Goal: Find specific page/section

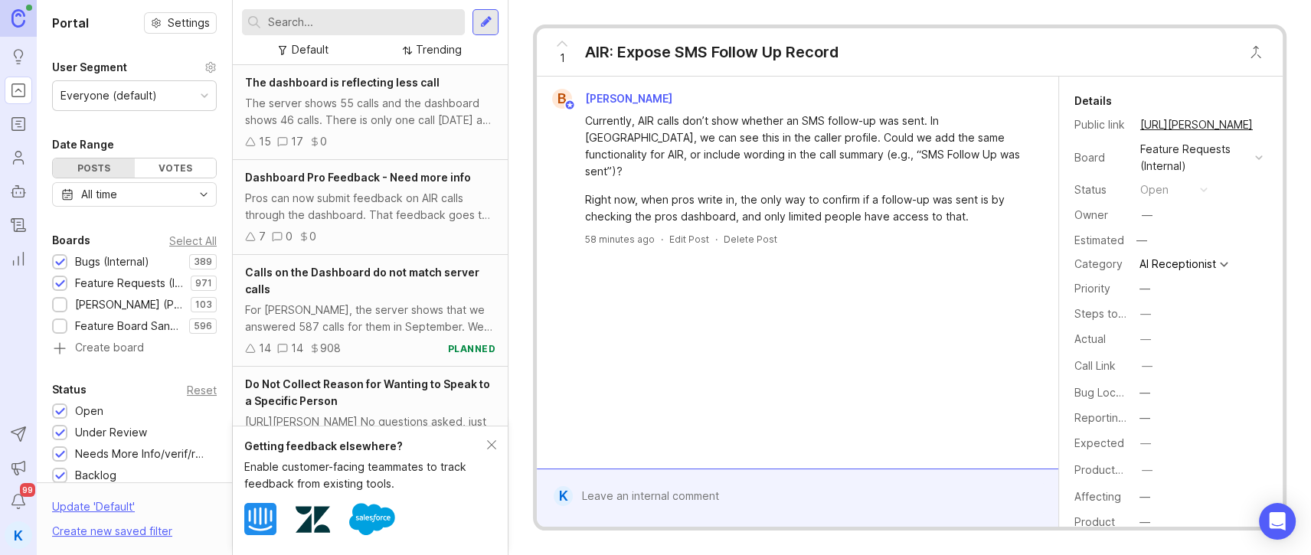
scroll to position [722, 0]
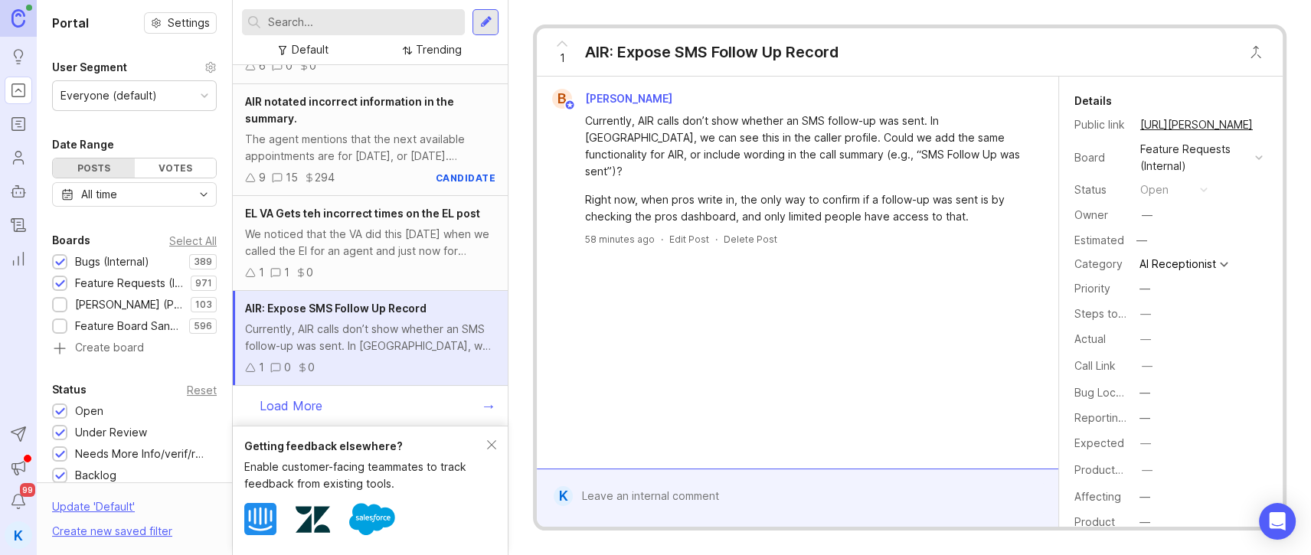
click at [563, 52] on span "1" at bounding box center [562, 58] width 5 height 17
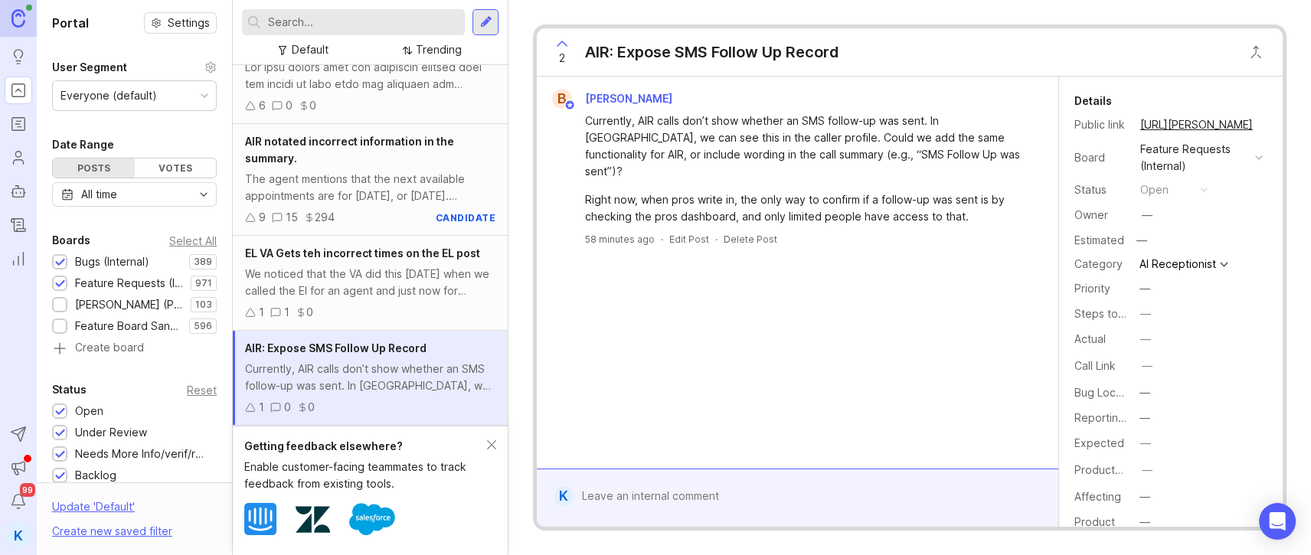
scroll to position [0, 0]
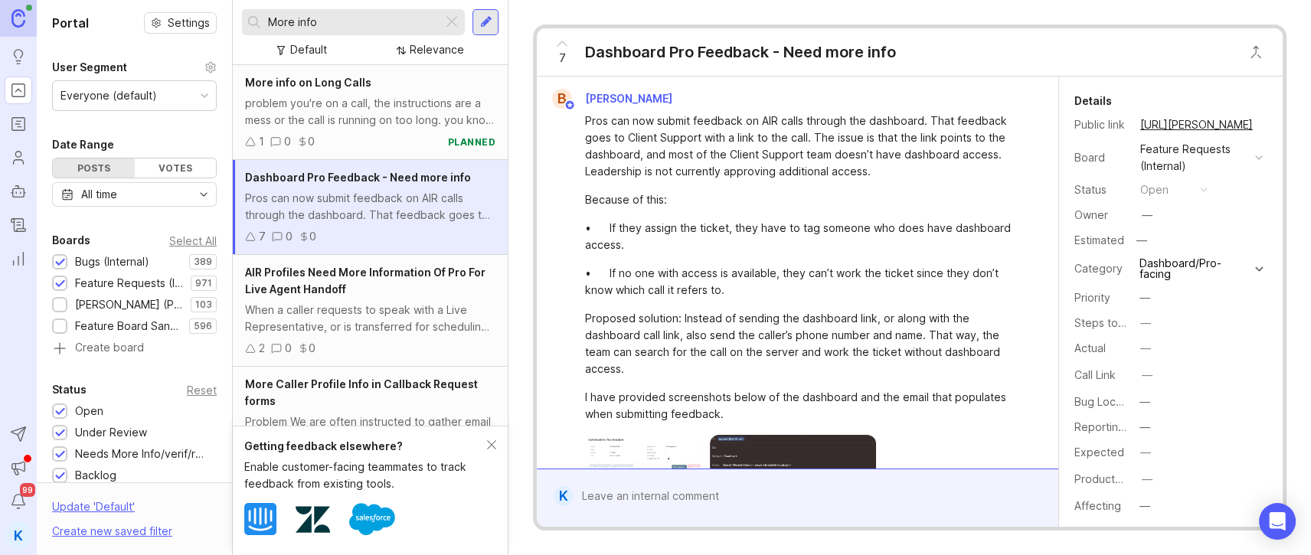
click at [552, 54] on div "7" at bounding box center [562, 52] width 29 height 40
